Goal: Task Accomplishment & Management: Use online tool/utility

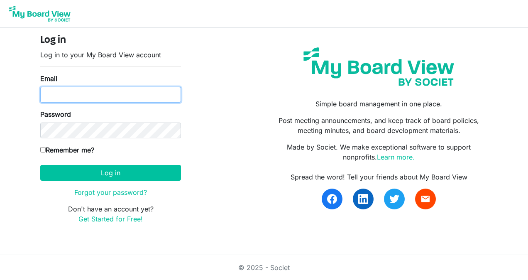
type input "ksmith.beachfront@yahoo.com"
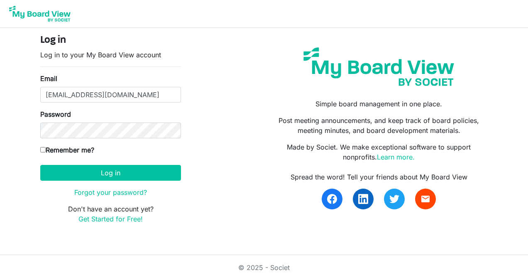
drag, startPoint x: 0, startPoint y: 0, endPoint x: 144, endPoint y: 99, distance: 174.4
click at [144, 99] on input "ksmith.beachfront@yahoo.com" at bounding box center [110, 95] width 141 height 16
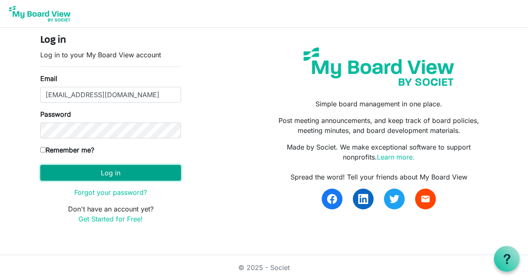
click at [122, 169] on button "Log in" at bounding box center [110, 173] width 141 height 16
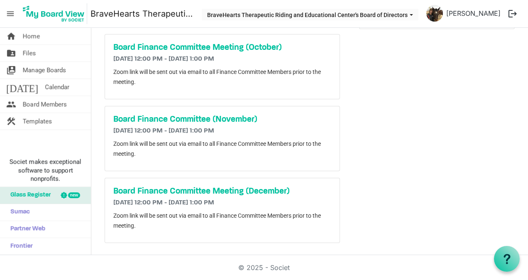
scroll to position [127, 0]
click at [81, 83] on link "today Calendar" at bounding box center [45, 87] width 91 height 17
click at [21, 48] on link "folder_shared Files" at bounding box center [45, 53] width 91 height 17
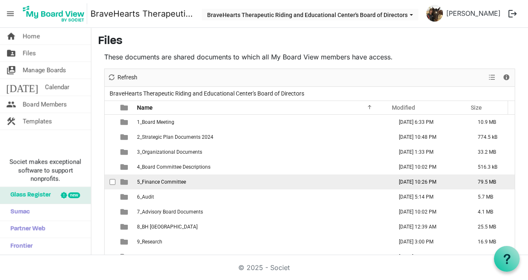
click at [158, 176] on td "5_Finance Committee" at bounding box center [263, 181] width 256 height 15
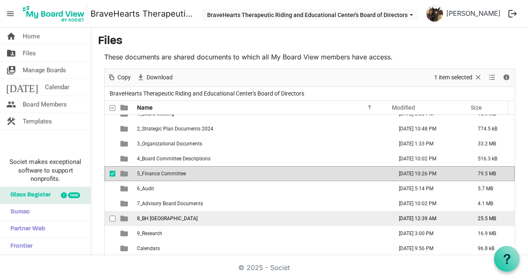
scroll to position [7, 0]
